Goal: Transaction & Acquisition: Purchase product/service

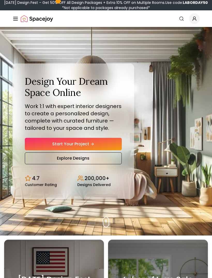
click at [101, 149] on link "Start Your Project" at bounding box center [73, 144] width 97 height 12
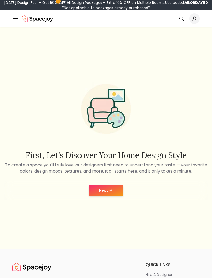
click at [113, 192] on icon at bounding box center [111, 190] width 4 height 4
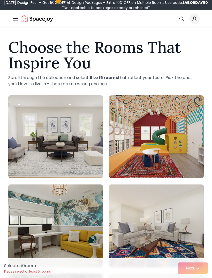
click at [47, 146] on img at bounding box center [55, 136] width 95 height 83
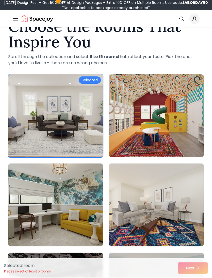
scroll to position [21, 0]
click at [179, 229] on img at bounding box center [156, 204] width 95 height 83
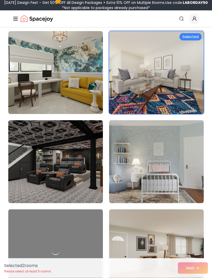
scroll to position [157, 0]
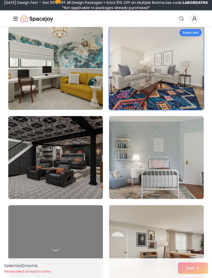
click at [169, 167] on img at bounding box center [156, 157] width 95 height 83
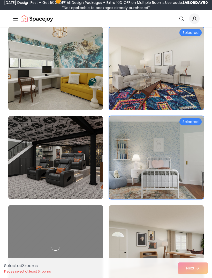
click at [194, 123] on div "Selected" at bounding box center [191, 121] width 22 height 7
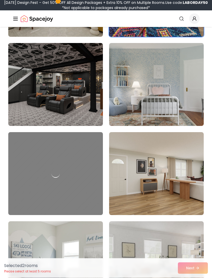
scroll to position [230, 0]
click at [178, 200] on img at bounding box center [156, 173] width 95 height 83
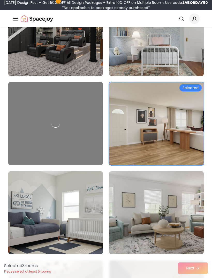
scroll to position [281, 0]
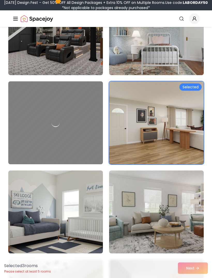
click at [180, 233] on img at bounding box center [156, 211] width 95 height 83
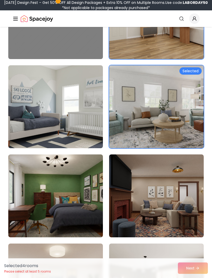
click at [179, 211] on img at bounding box center [156, 195] width 95 height 83
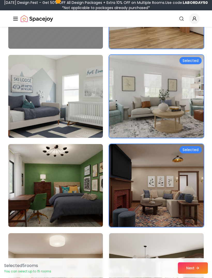
scroll to position [410, 0]
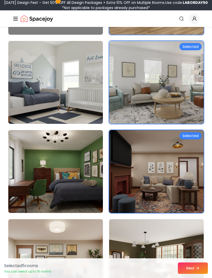
click at [194, 274] on button "Next" at bounding box center [193, 267] width 30 height 11
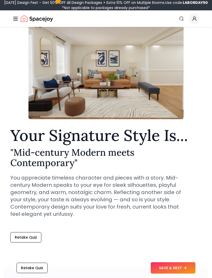
scroll to position [34, 0]
click at [182, 274] on button "SAVE & NEXT" at bounding box center [173, 267] width 45 height 11
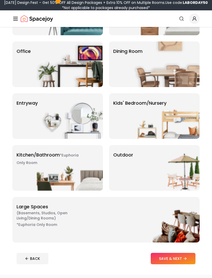
scroll to position [99, 0]
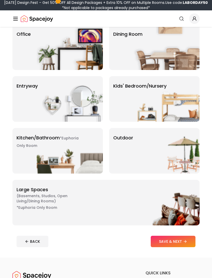
click at [28, 200] on span "( Basements, Studios, Open living/dining rooms )" at bounding box center [49, 198] width 65 height 10
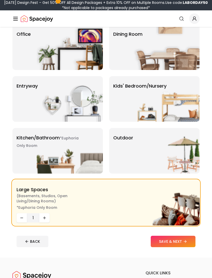
click at [182, 244] on button "SAVE & NEXT" at bounding box center [173, 241] width 45 height 11
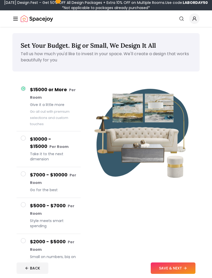
click at [24, 242] on span at bounding box center [23, 240] width 5 height 5
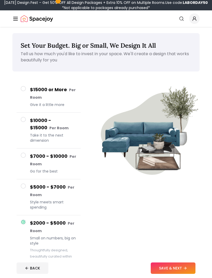
click at [182, 274] on button "SAVE & NEXT" at bounding box center [173, 267] width 45 height 11
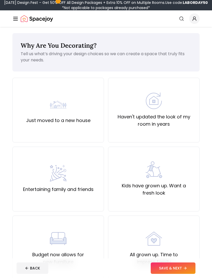
click at [82, 107] on div "Just moved to a new house" at bounding box center [58, 110] width 64 height 28
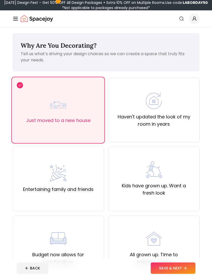
click at [184, 274] on button "SAVE & NEXT" at bounding box center [173, 267] width 45 height 11
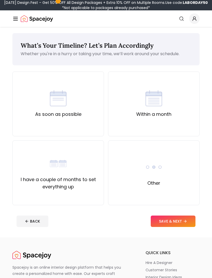
click at [73, 104] on div "As soon as possible" at bounding box center [58, 104] width 46 height 28
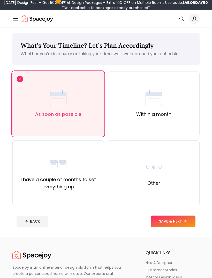
click at [182, 224] on button "SAVE & NEXT" at bounding box center [173, 220] width 45 height 11
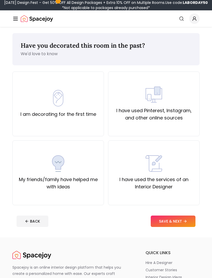
click at [141, 182] on label "I have used the services of an Interior Designer" at bounding box center [154, 183] width 83 height 14
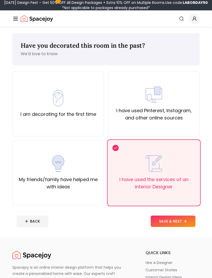
click at [186, 225] on button "SAVE & NEXT" at bounding box center [173, 220] width 45 height 11
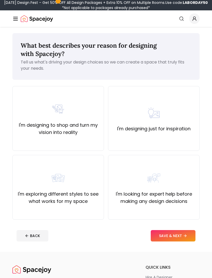
click at [158, 127] on label "I'm designing just for inspiration" at bounding box center [154, 128] width 74 height 7
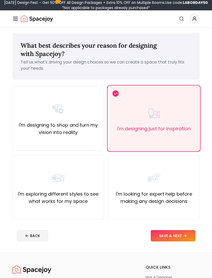
click at [181, 238] on button "SAVE & NEXT" at bounding box center [173, 235] width 45 height 11
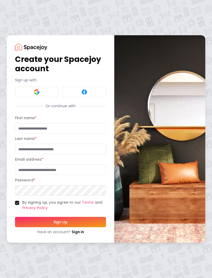
click at [63, 133] on input "First name *" at bounding box center [60, 128] width 91 height 10
type input "******"
type input "*****"
type input "**********"
click at [49, 227] on button "Sign Up" at bounding box center [60, 222] width 91 height 10
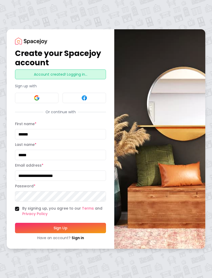
click at [78, 233] on button "Sign Up" at bounding box center [60, 228] width 91 height 10
